Goal: Find specific page/section: Find specific page/section

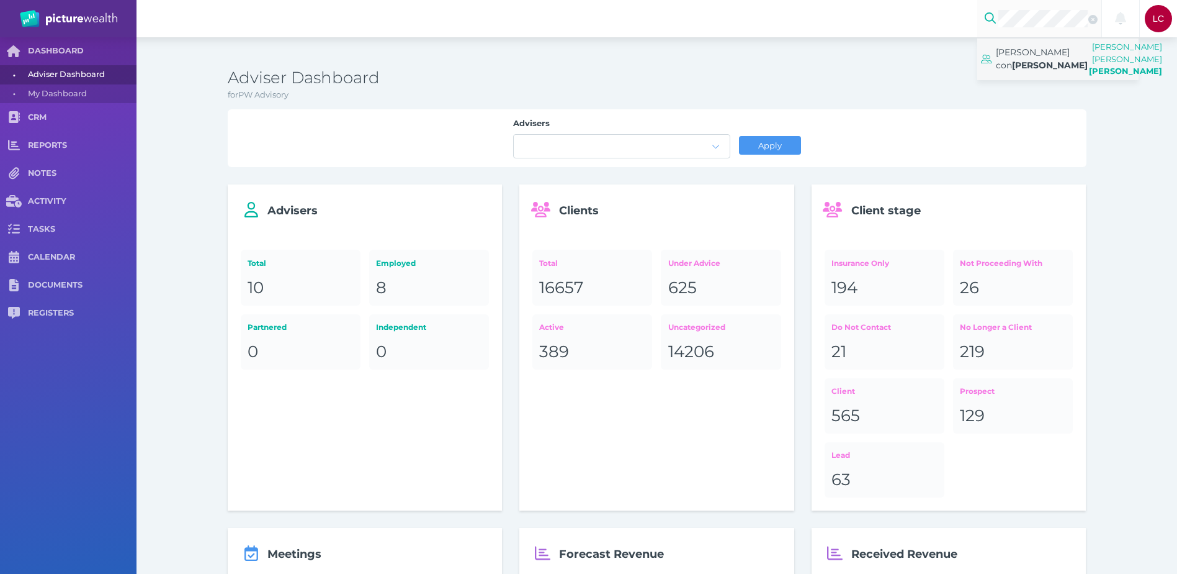
click at [1037, 56] on span "[PERSON_NAME] con [PERSON_NAME]" at bounding box center [1042, 58] width 92 height 31
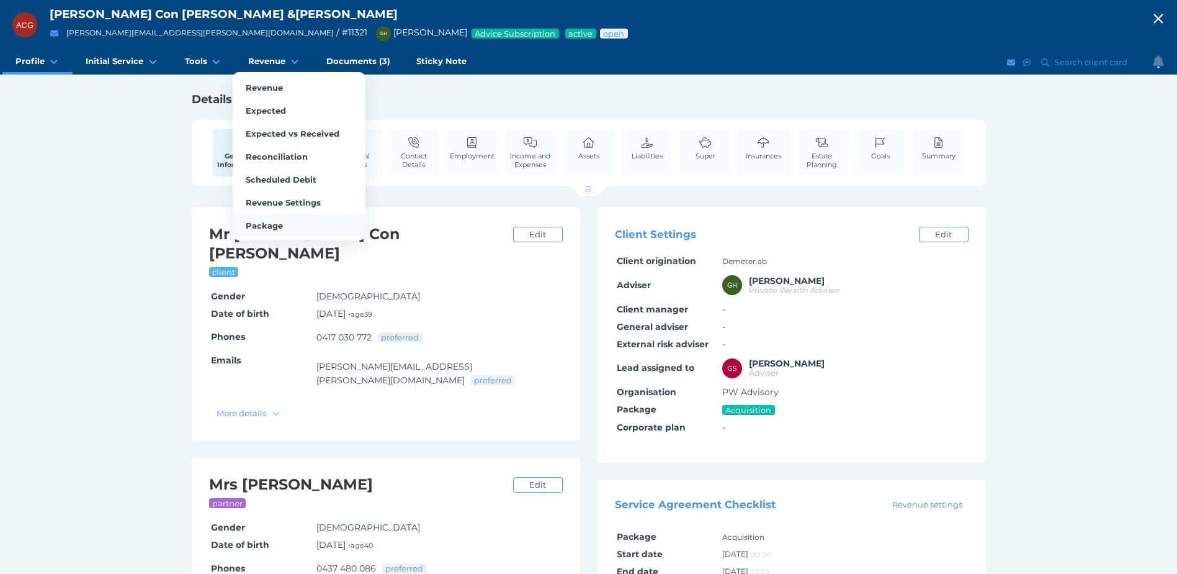
click at [259, 230] on span "Package" at bounding box center [264, 225] width 37 height 10
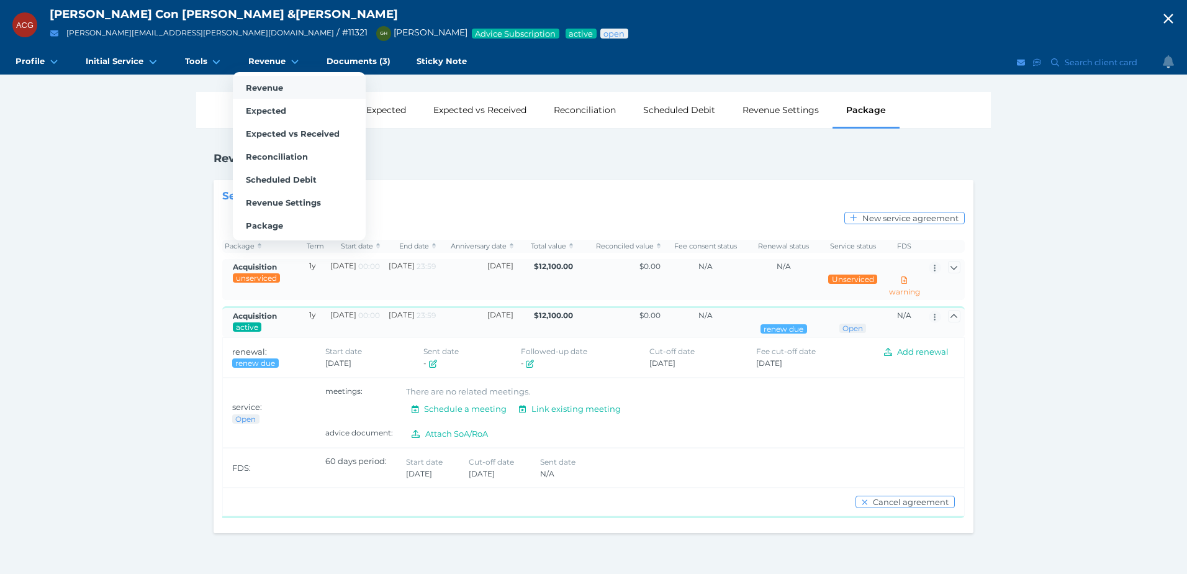
click at [268, 86] on span "Revenue" at bounding box center [264, 88] width 37 height 10
select select "25"
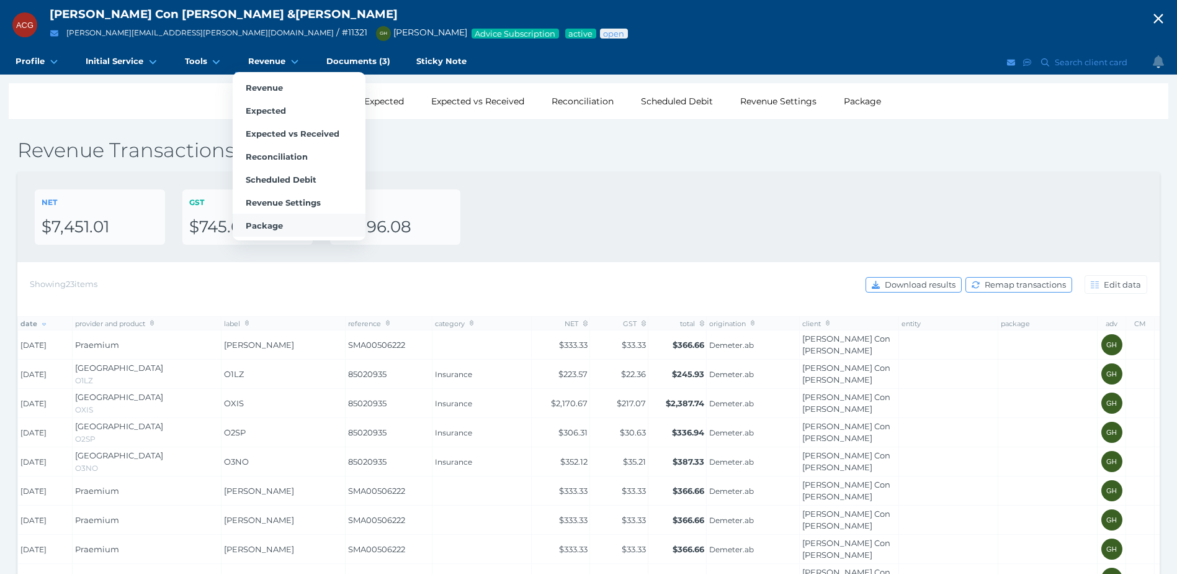
click at [263, 225] on span "Package" at bounding box center [264, 225] width 37 height 10
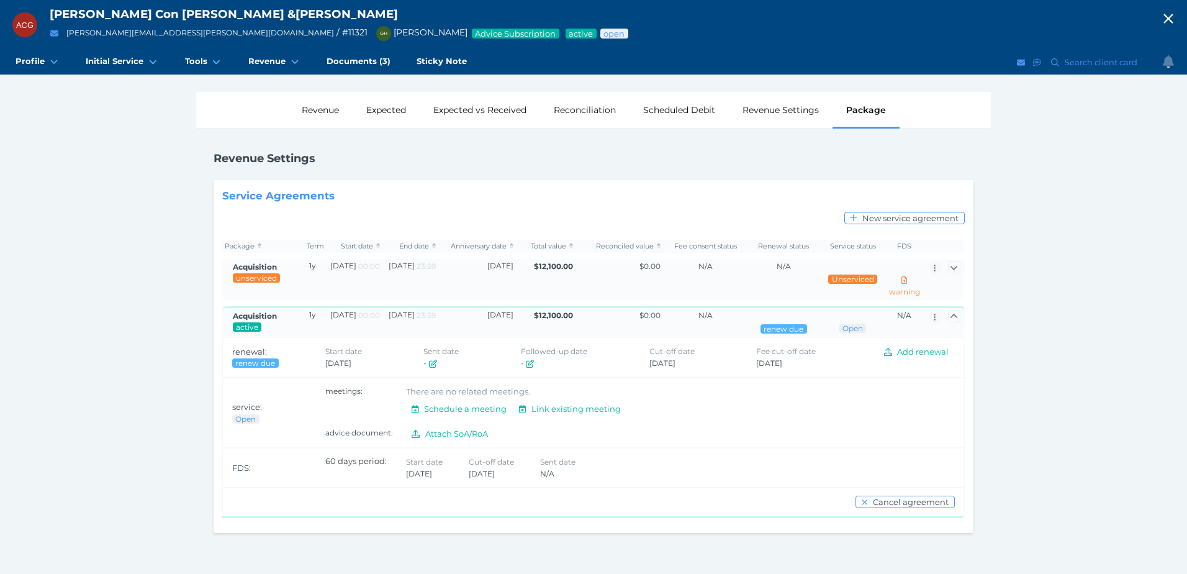
click at [784, 333] on span "renew due" at bounding box center [783, 328] width 41 height 9
click at [852, 329] on span "Open" at bounding box center [853, 327] width 22 height 9
click at [241, 327] on span "active" at bounding box center [247, 326] width 24 height 9
